Goal: Information Seeking & Learning: Learn about a topic

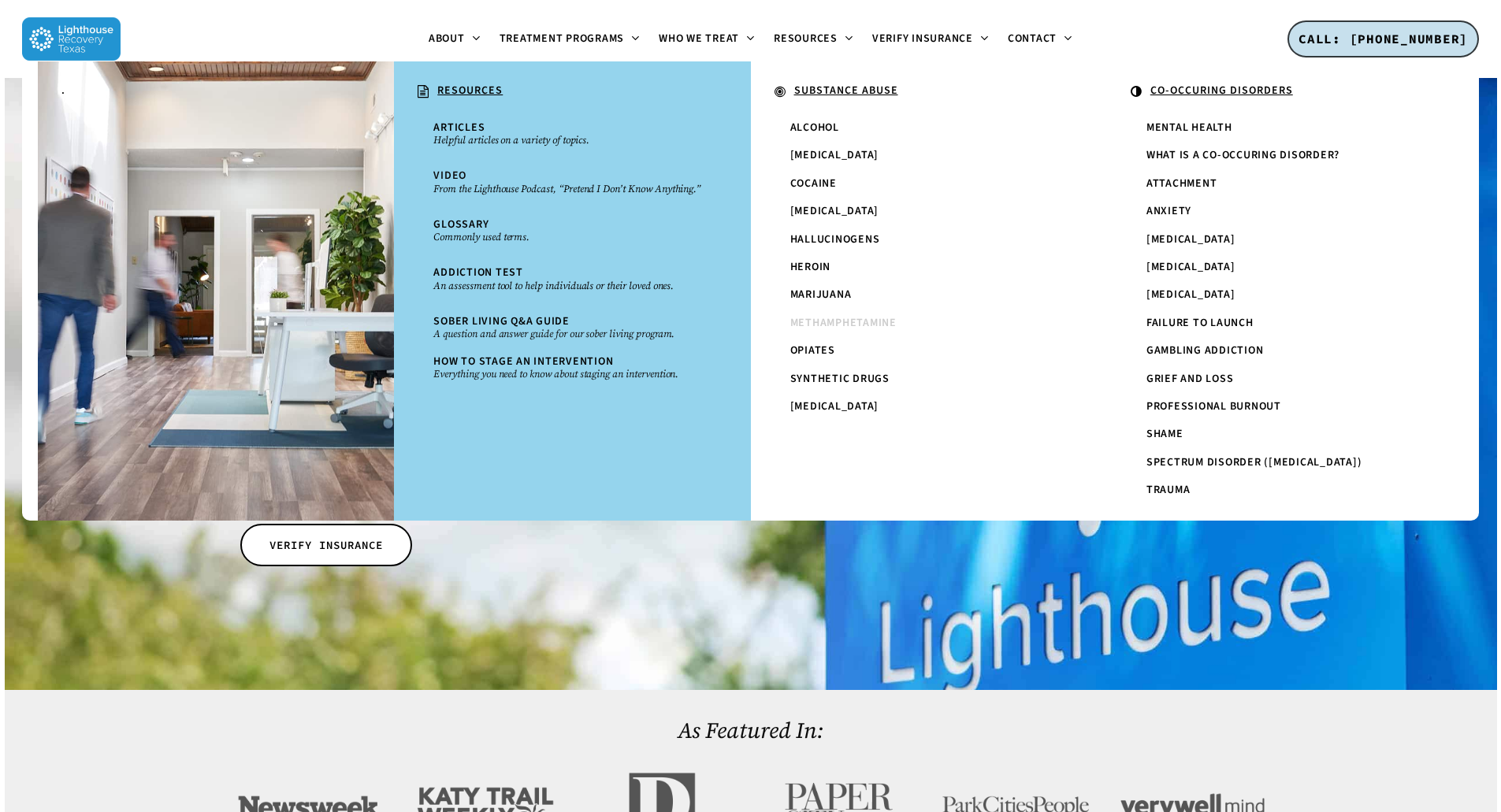
click at [876, 322] on span "Methamphetamine" at bounding box center [843, 323] width 106 height 16
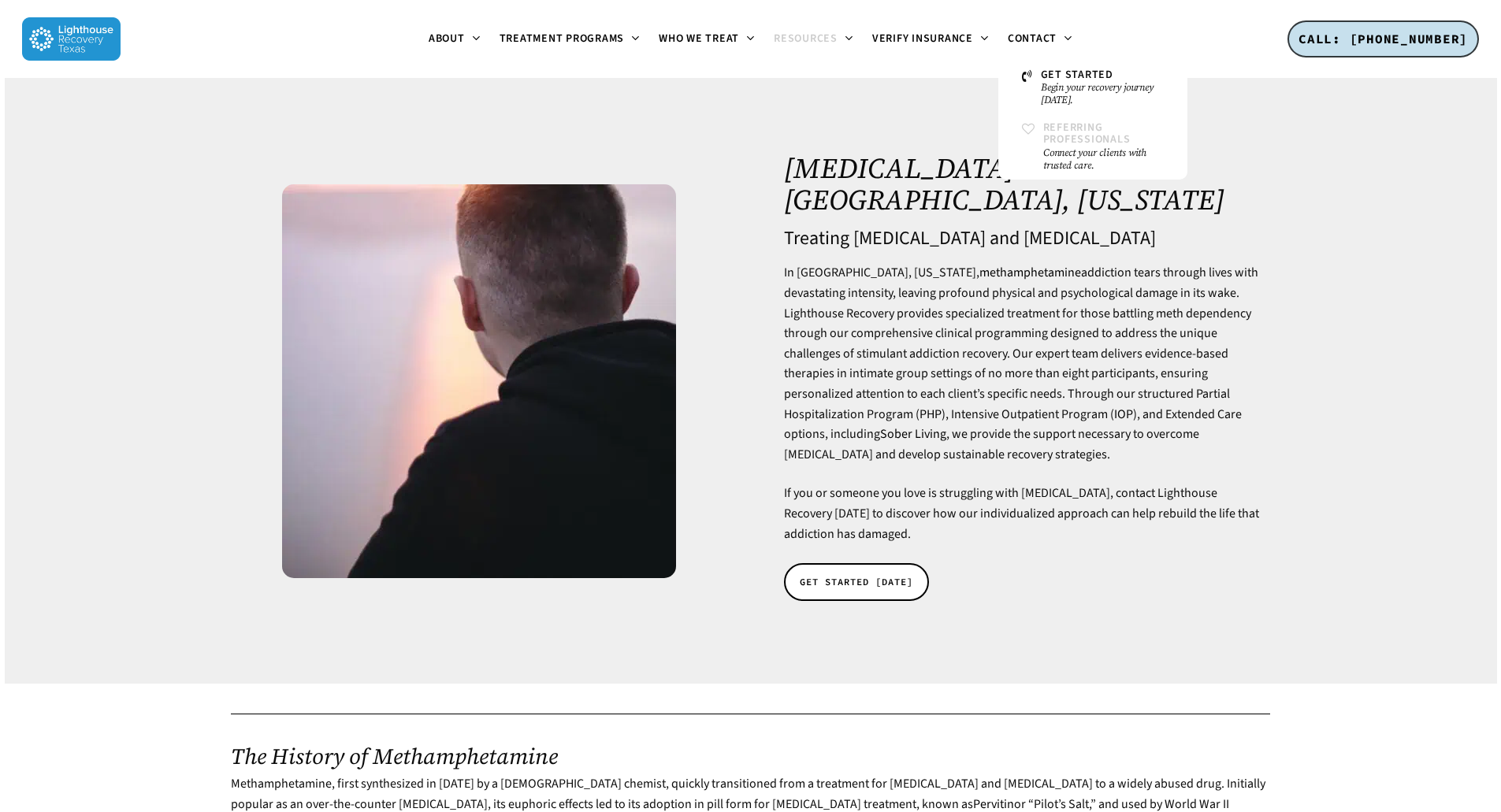
click at [1092, 153] on small "Connect your clients with trusted care." at bounding box center [1103, 159] width 120 height 25
